Goal: Find specific page/section: Find specific page/section

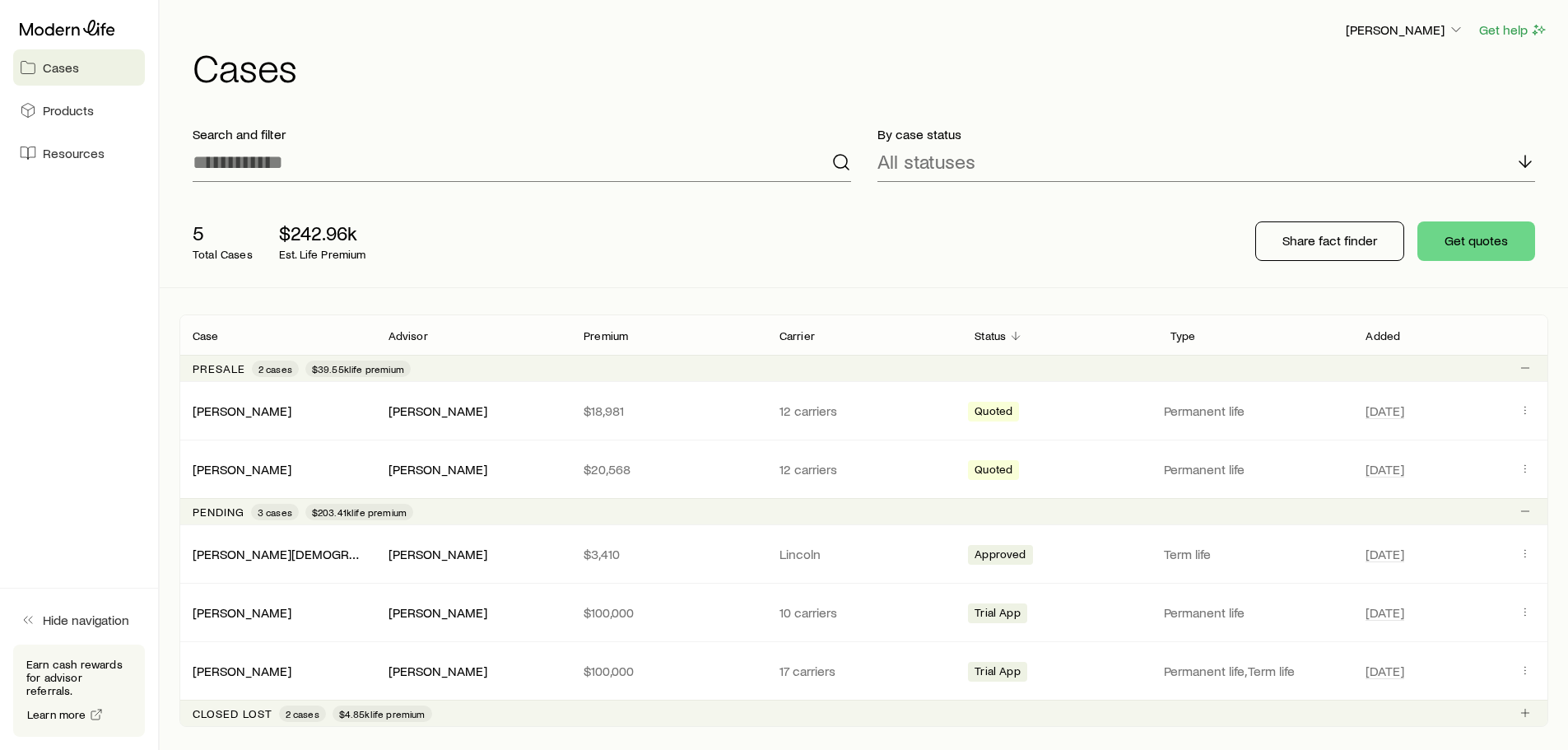
click at [72, 69] on span "Cases" at bounding box center [60, 67] width 36 height 16
click at [248, 675] on link "[PERSON_NAME]" at bounding box center [242, 669] width 99 height 16
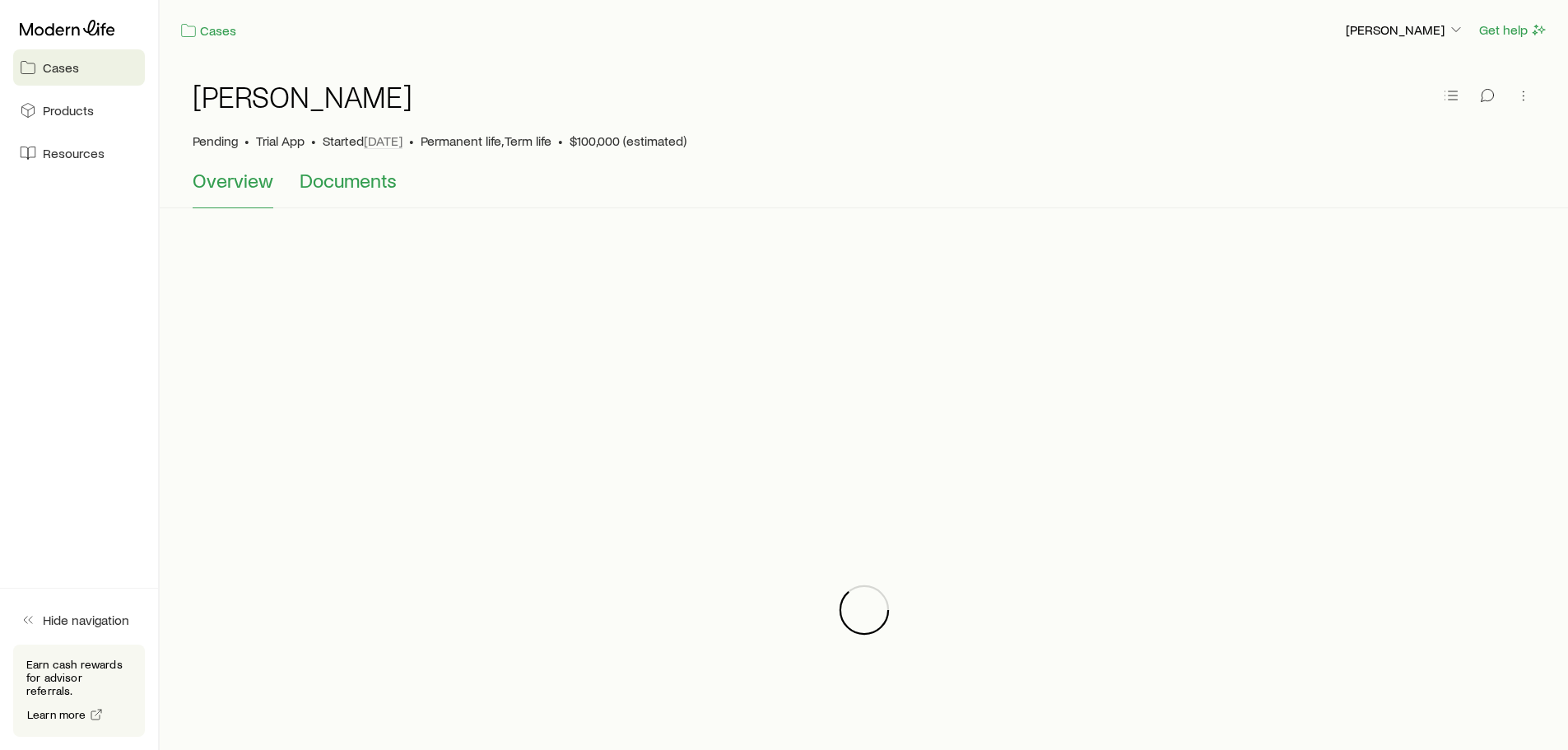
click at [367, 197] on button "Documents" at bounding box center [347, 188] width 97 height 40
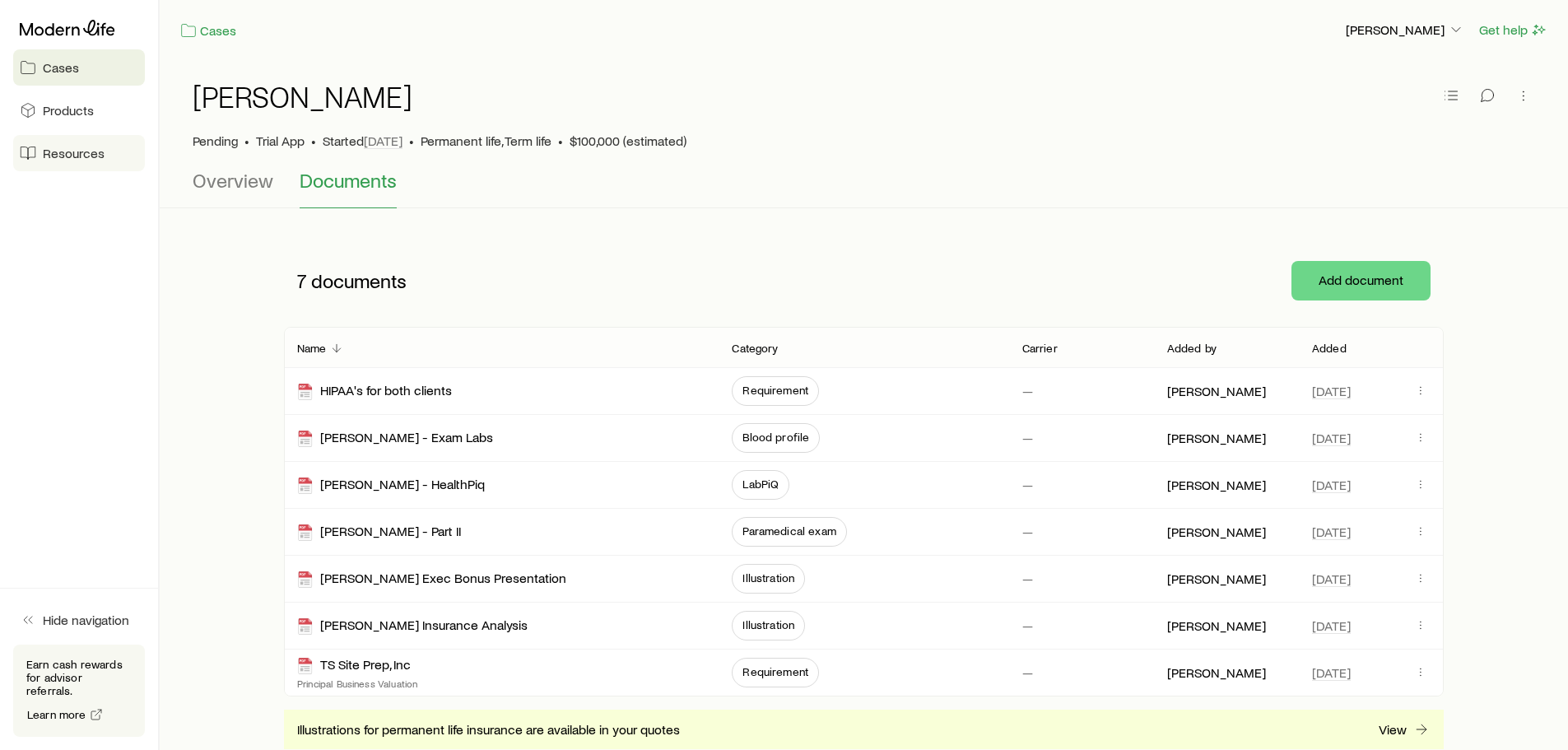
click at [49, 151] on span "Resources" at bounding box center [73, 152] width 62 height 16
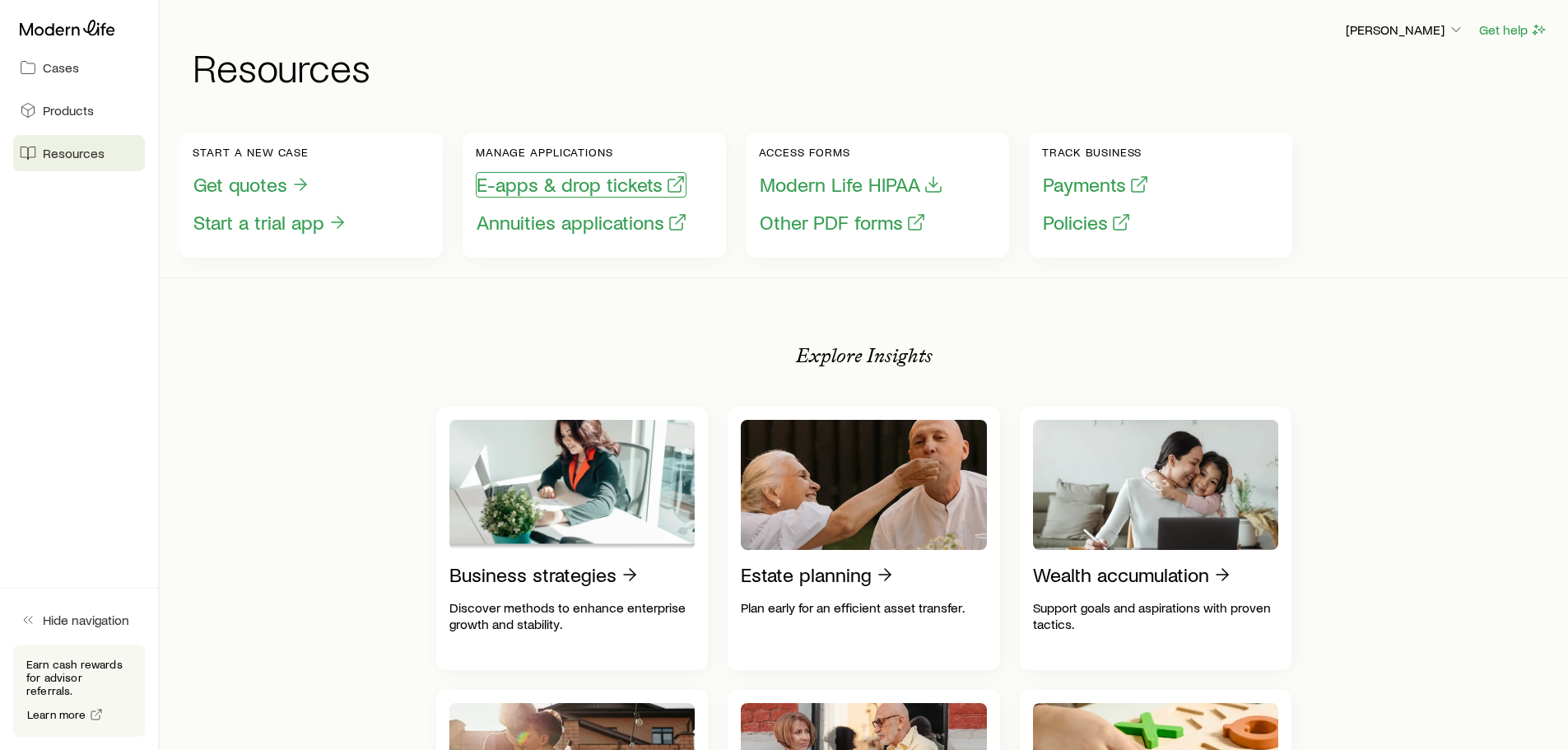
click at [520, 186] on button "E-apps & drop tickets" at bounding box center [581, 184] width 211 height 25
click at [72, 69] on span "Cases" at bounding box center [60, 67] width 36 height 16
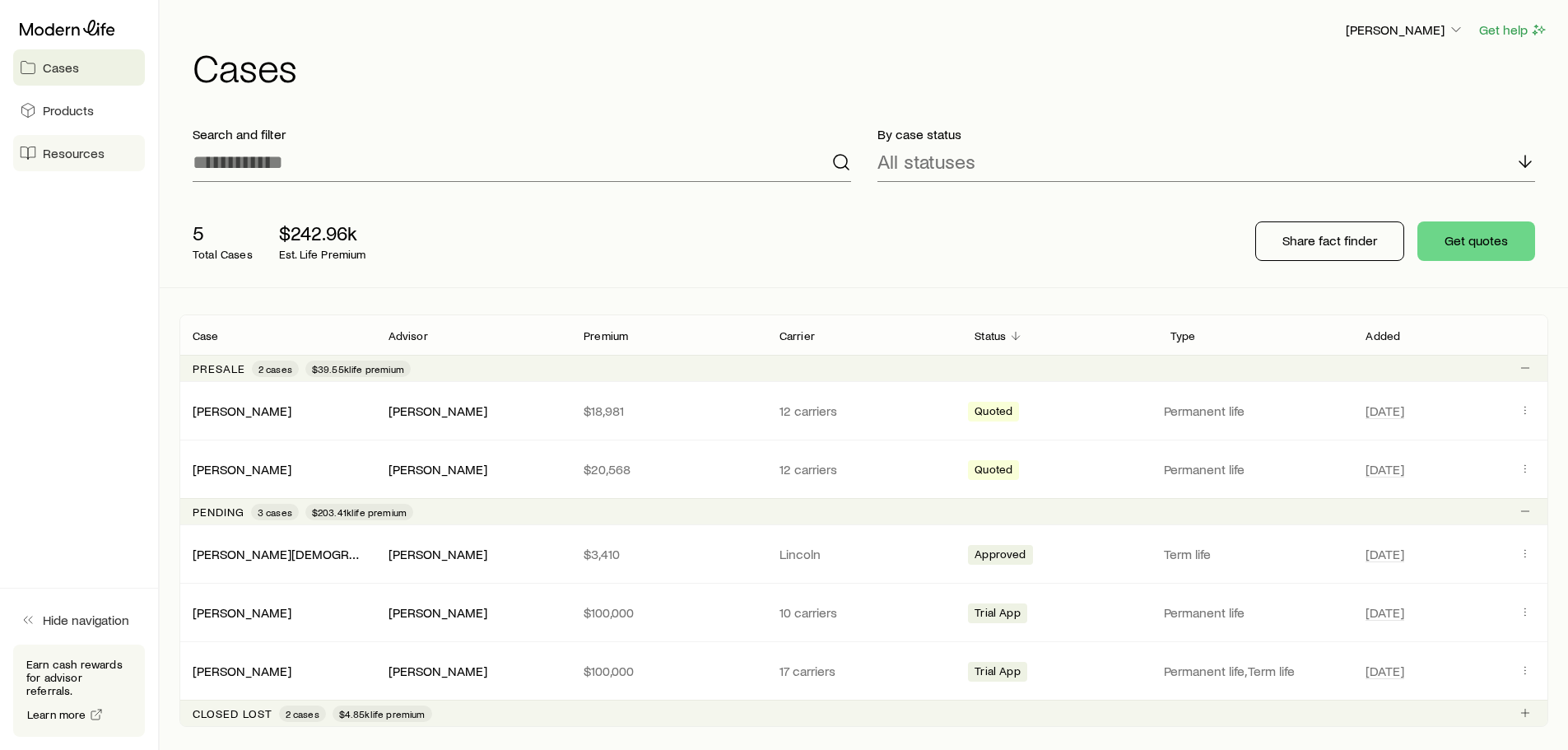
click at [67, 140] on link "Resources" at bounding box center [79, 152] width 132 height 36
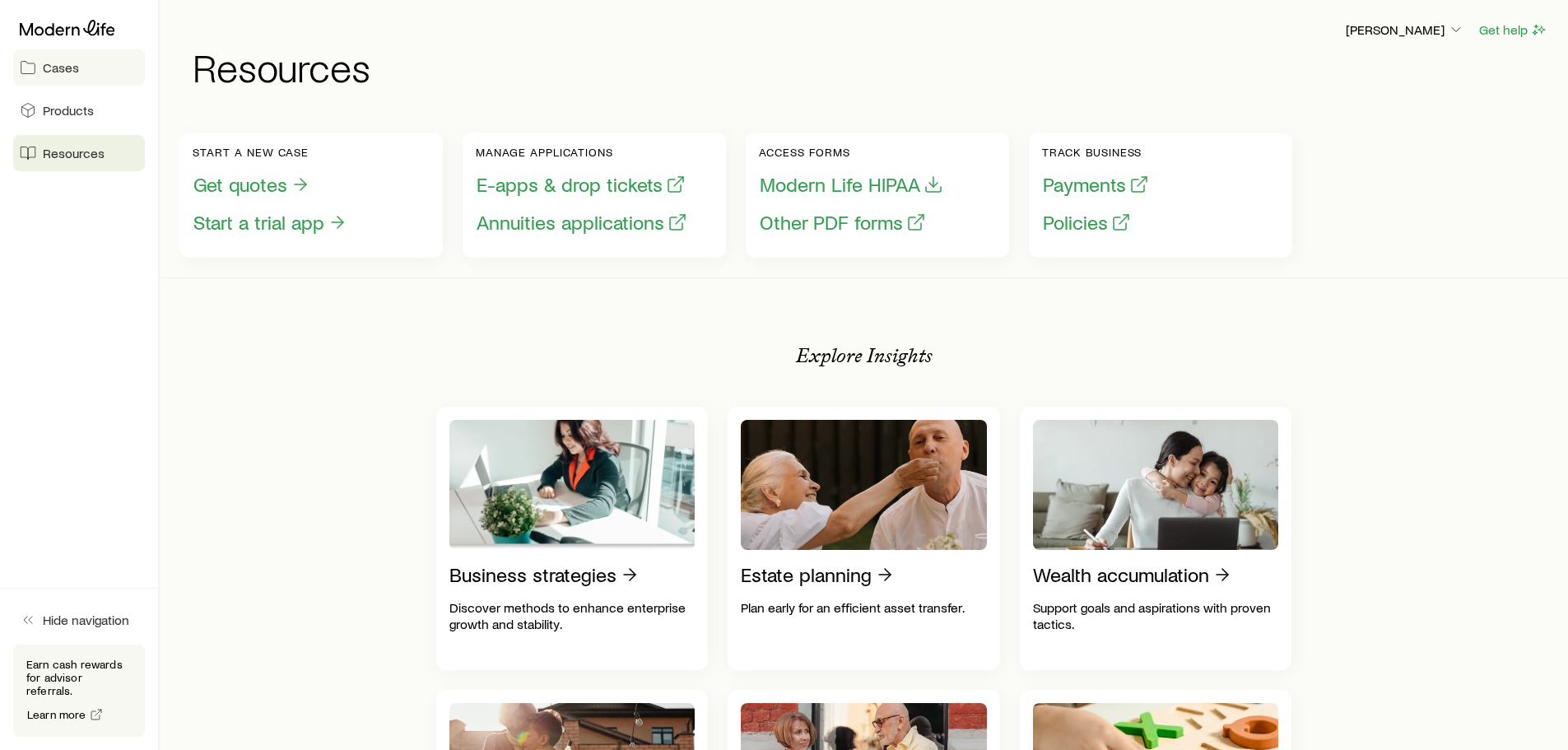
click at [58, 73] on span "Cases" at bounding box center [60, 67] width 36 height 16
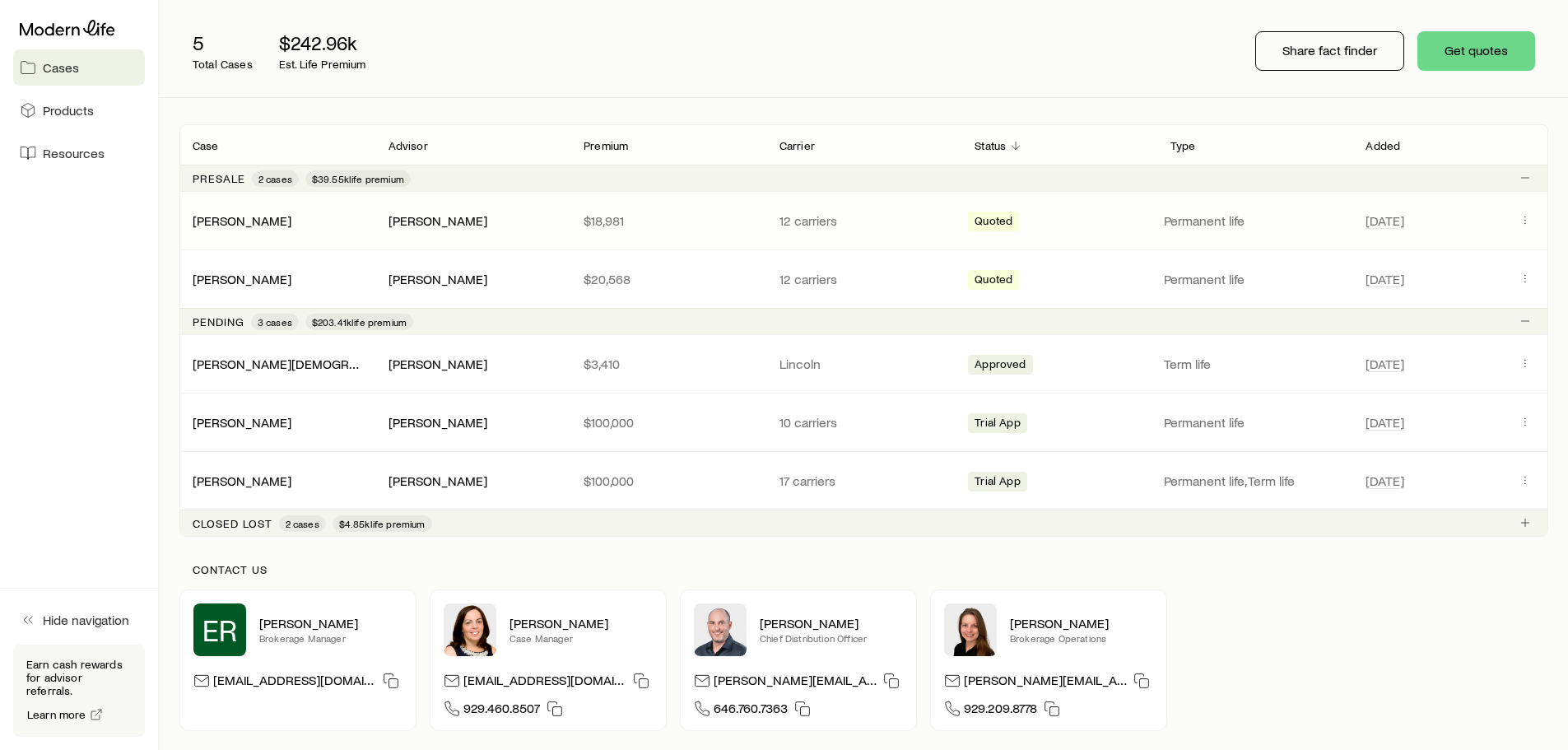
scroll to position [247, 0]
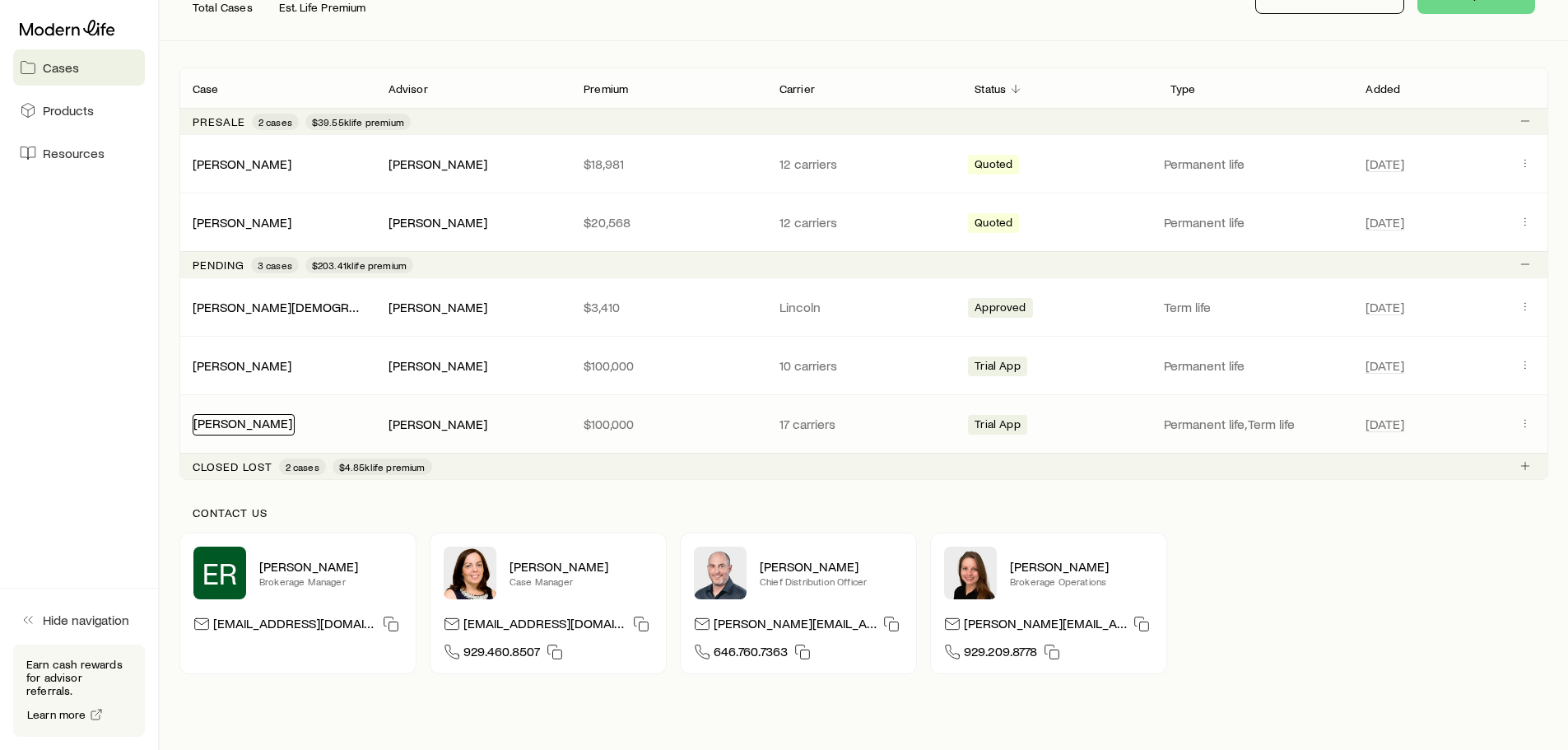
click at [264, 429] on link "[PERSON_NAME]" at bounding box center [242, 423] width 99 height 16
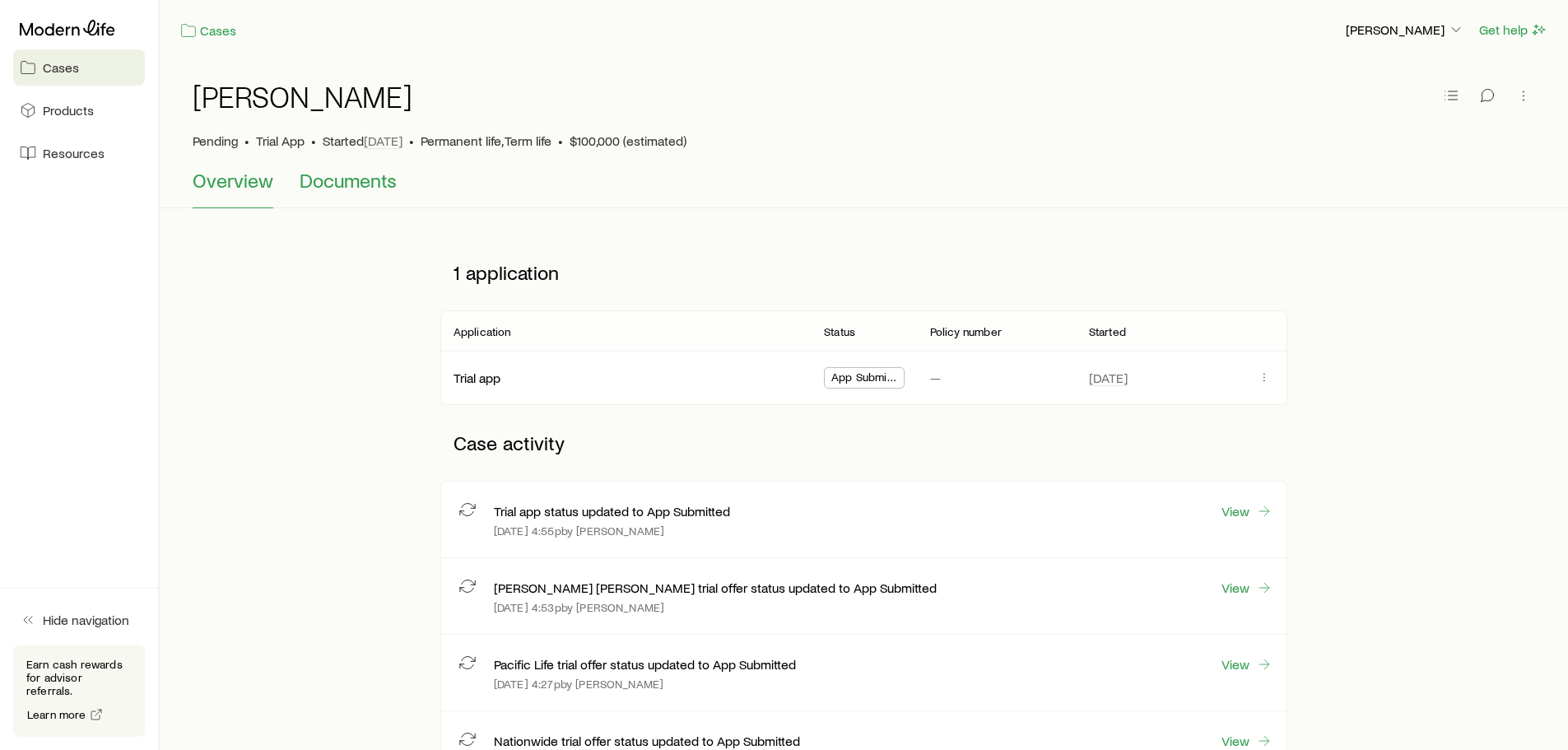
click at [356, 185] on span "Documents" at bounding box center [347, 180] width 97 height 23
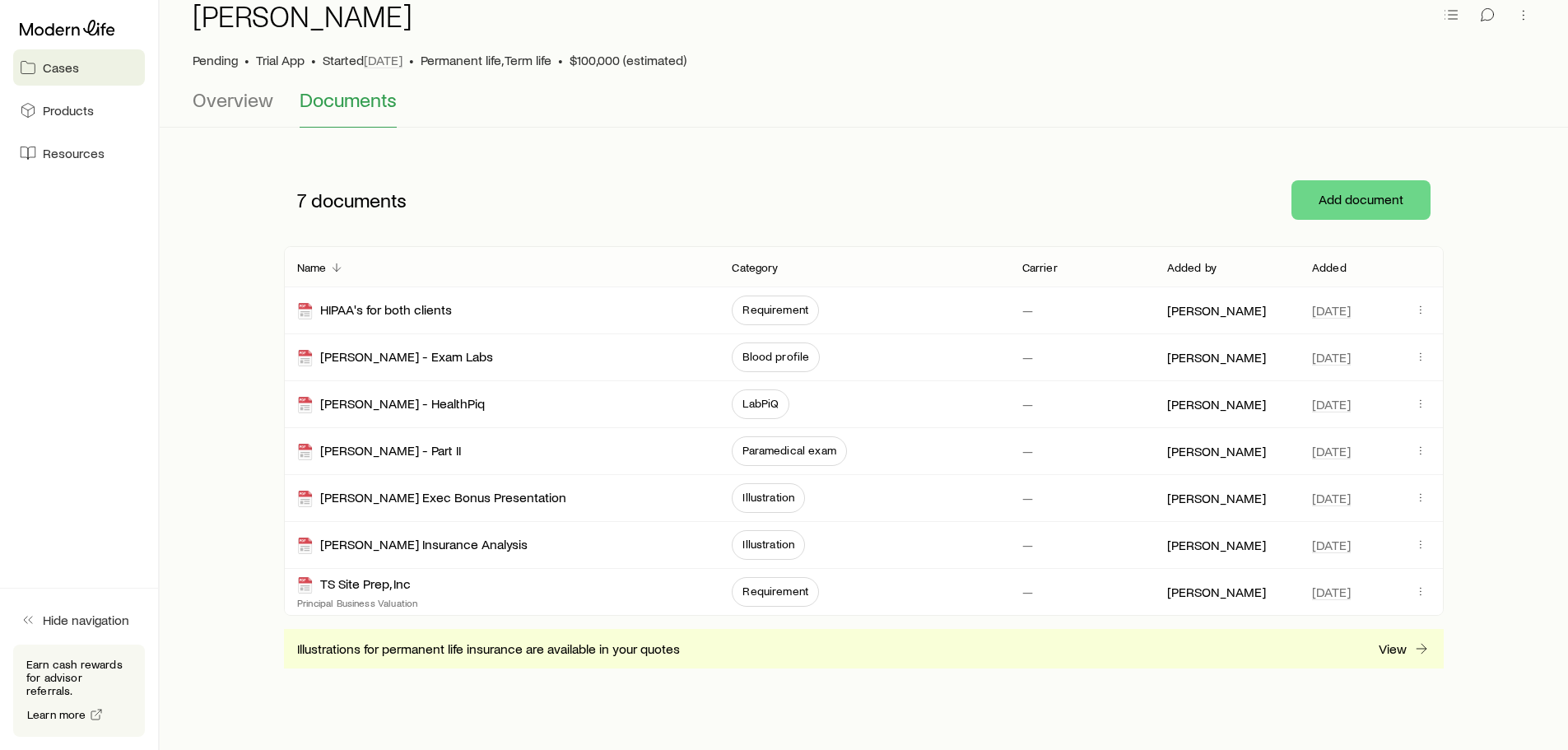
scroll to position [82, 0]
click at [396, 446] on div "[PERSON_NAME] - Part II" at bounding box center [379, 450] width 164 height 19
click at [352, 449] on div "[PERSON_NAME] - Part II" at bounding box center [379, 450] width 164 height 19
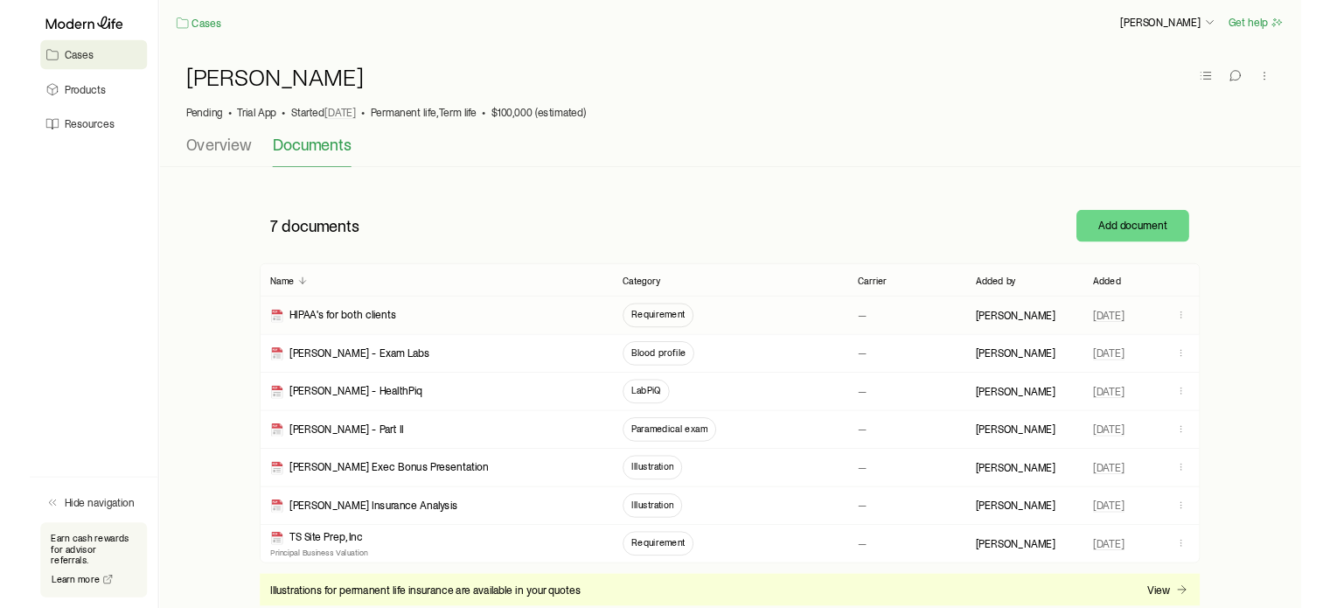
scroll to position [0, 0]
